Goal: Task Accomplishment & Management: Use online tool/utility

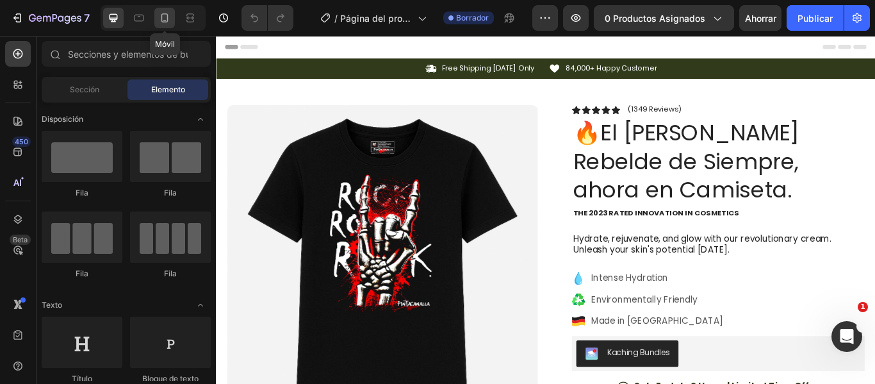
drag, startPoint x: 162, startPoint y: 22, endPoint x: 215, endPoint y: 182, distance: 168.7
click at [162, 22] on icon at bounding box center [164, 17] width 7 height 9
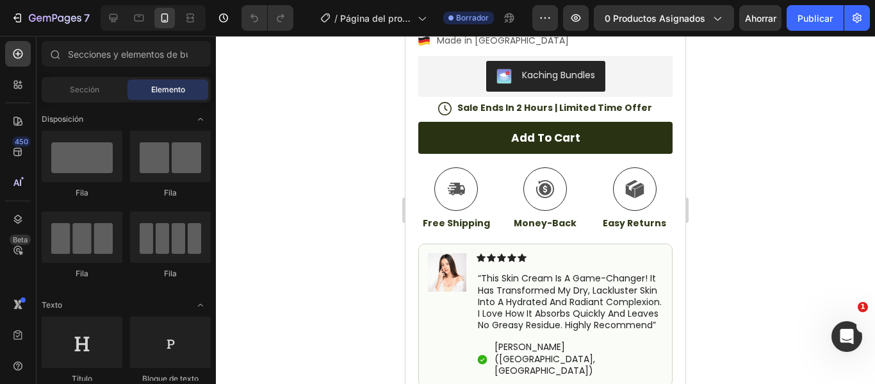
scroll to position [256, 0]
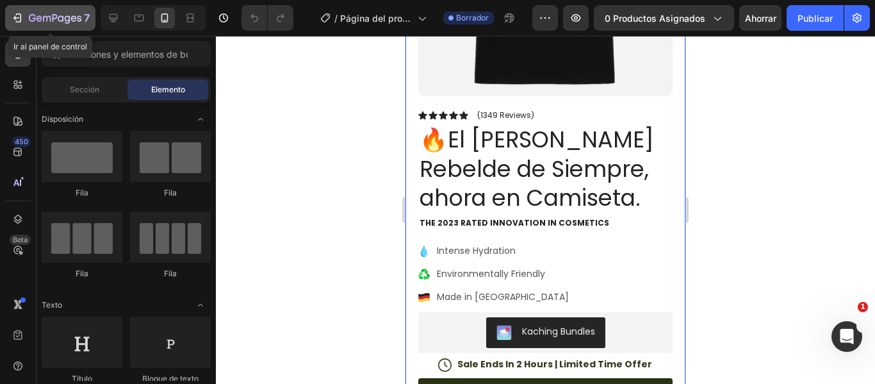
click at [24, 20] on div "7" at bounding box center [50, 17] width 79 height 15
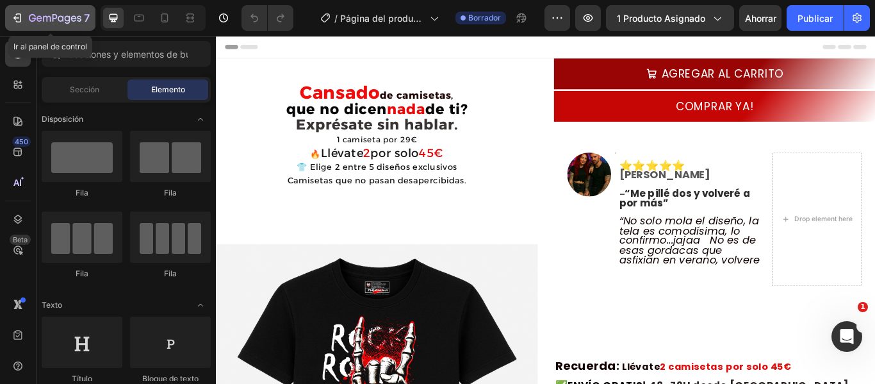
click at [20, 15] on icon "button" at bounding box center [17, 18] width 13 height 13
